Goal: Find specific page/section: Find specific page/section

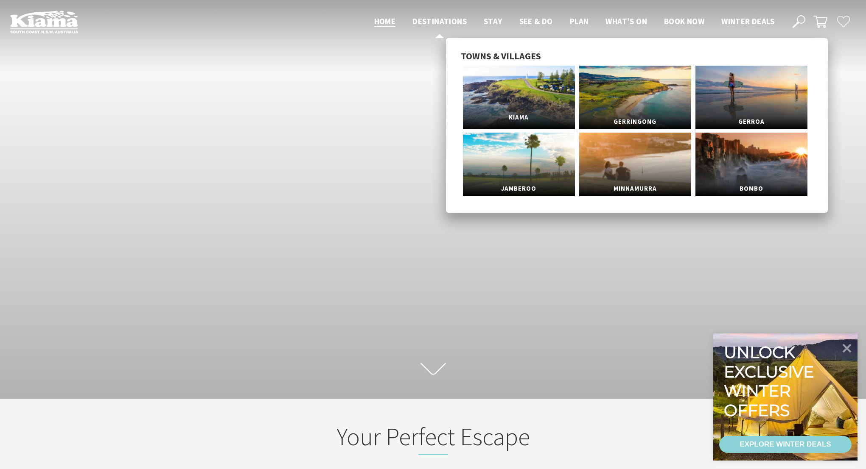
click at [519, 99] on link "Kiama" at bounding box center [519, 98] width 112 height 64
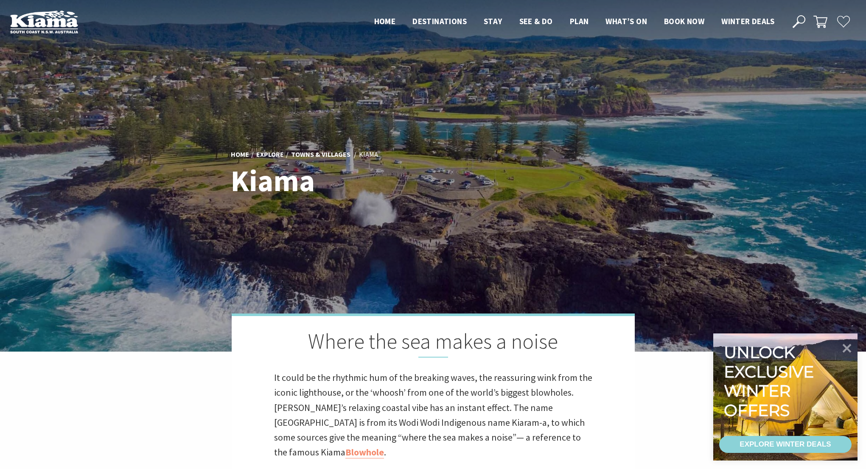
scroll to position [267, 873]
drag, startPoint x: 241, startPoint y: 182, endPoint x: 317, endPoint y: 185, distance: 75.5
click at [317, 185] on h1 "Kiama" at bounding box center [351, 181] width 240 height 33
copy h1 "Kiama"
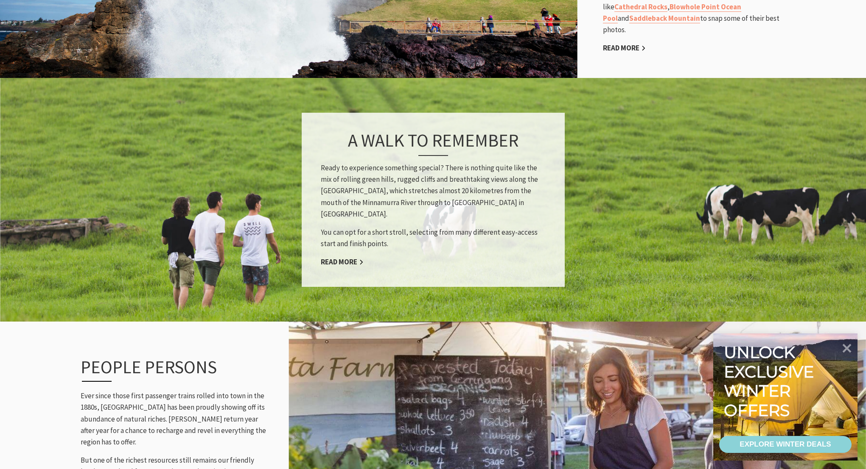
scroll to position [1498, 0]
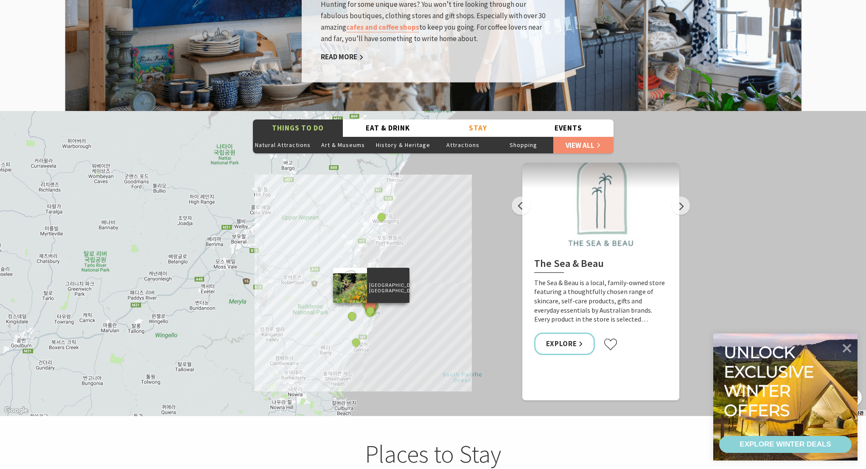
click at [368, 305] on div "Bonaira Native Gardens, Kiama" at bounding box center [371, 311] width 13 height 13
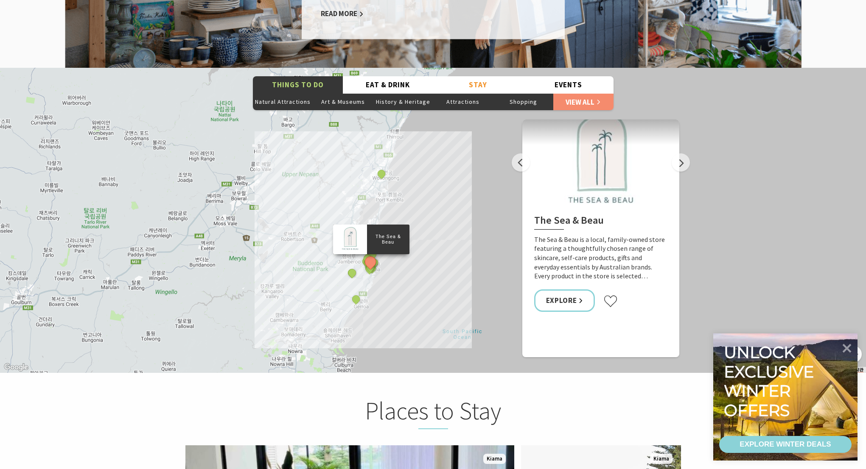
scroll to position [1568, 0]
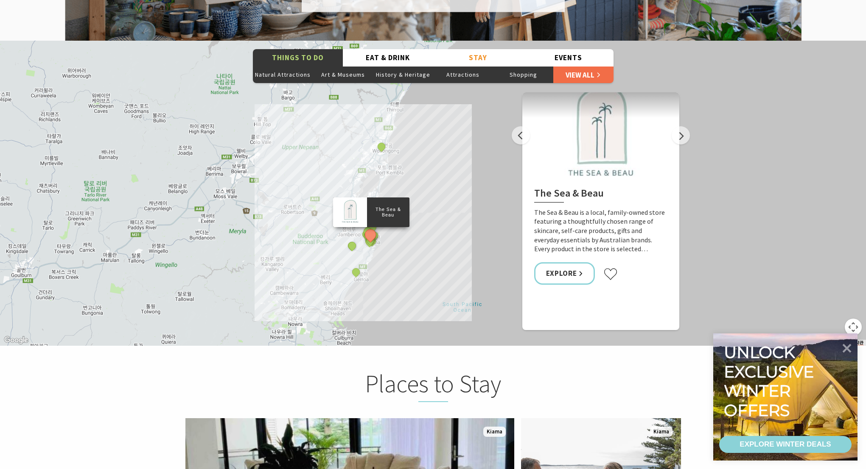
click at [584, 66] on link "View All" at bounding box center [583, 74] width 60 height 17
click at [385, 49] on button "Eat & Drink" at bounding box center [388, 57] width 90 height 17
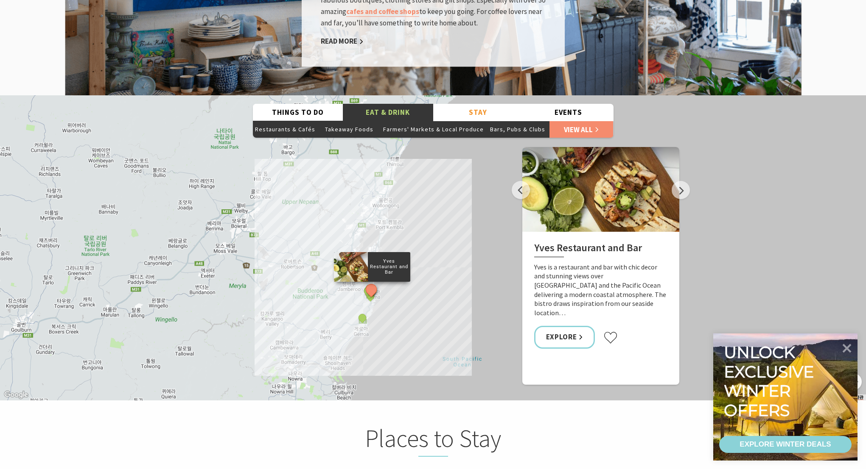
scroll to position [1515, 0]
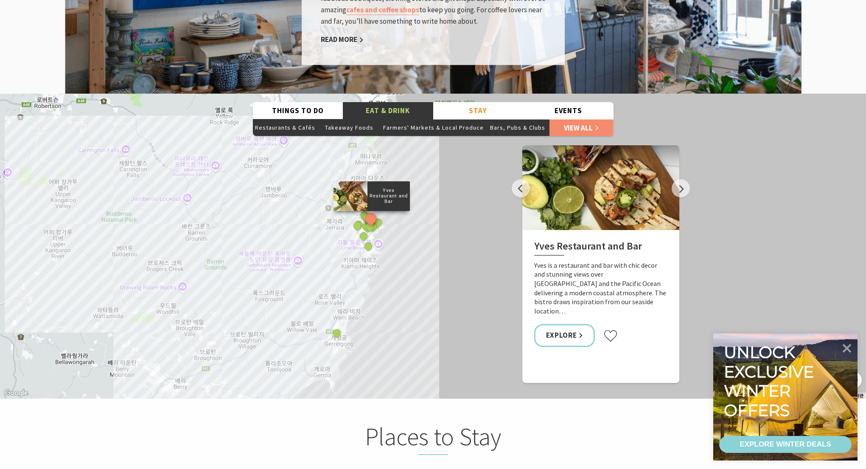
drag, startPoint x: 349, startPoint y: 231, endPoint x: 335, endPoint y: 250, distance: 23.9
click at [335, 250] on div "Yves Restaurant and Bar By The Sea Slow Dough The Farmer's Table Finding Fillmo…" at bounding box center [433, 246] width 866 height 305
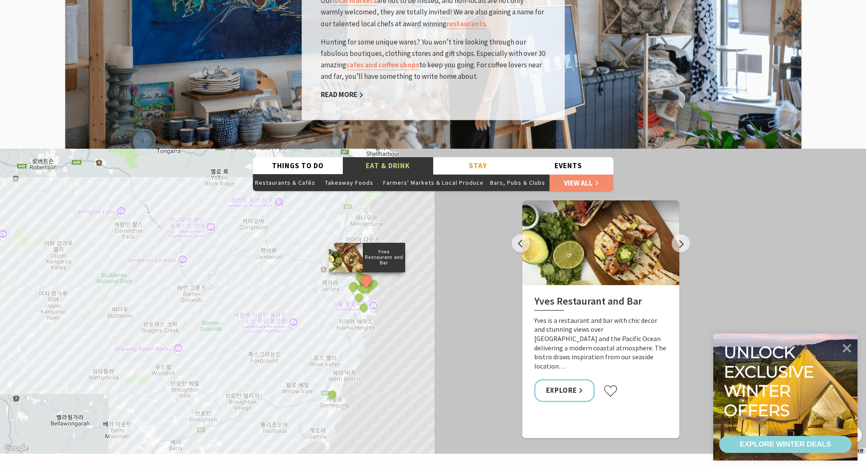
scroll to position [1459, 0]
